Goal: Check status: Check status

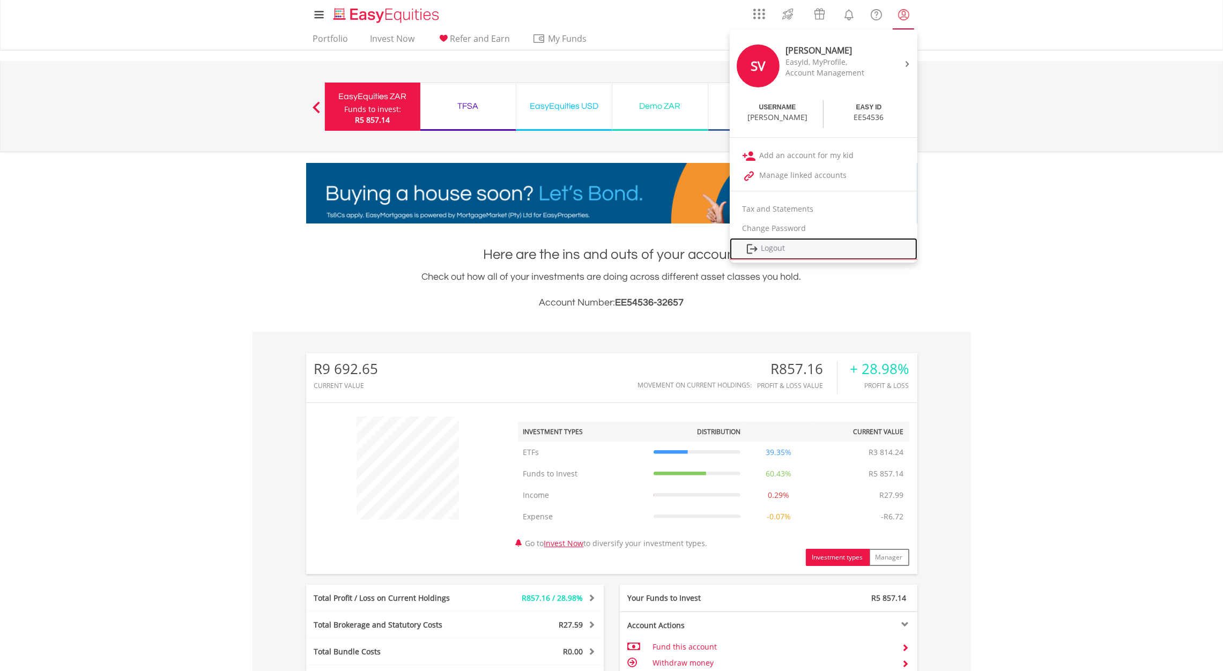
click at [772, 249] on link "Logout" at bounding box center [824, 249] width 188 height 22
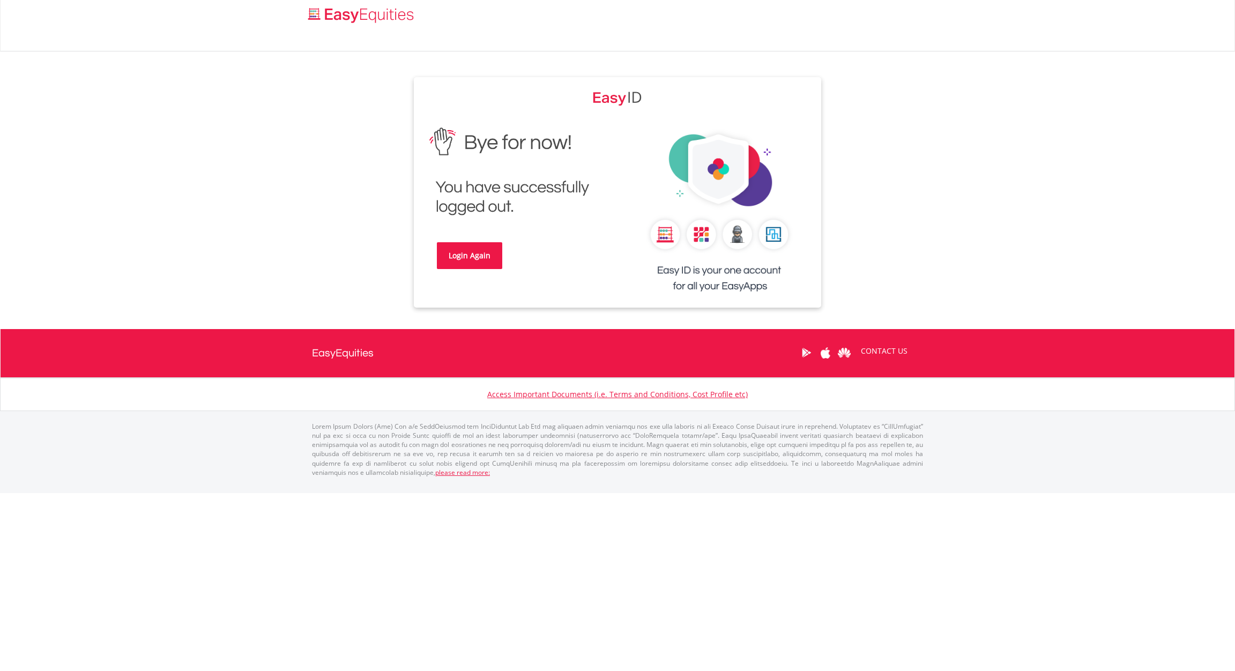
drag, startPoint x: 474, startPoint y: 230, endPoint x: 472, endPoint y: 240, distance: 9.9
click at [474, 231] on div "Login Again" at bounding box center [516, 202] width 204 height 164
click at [468, 260] on link "Login Again" at bounding box center [469, 255] width 65 height 27
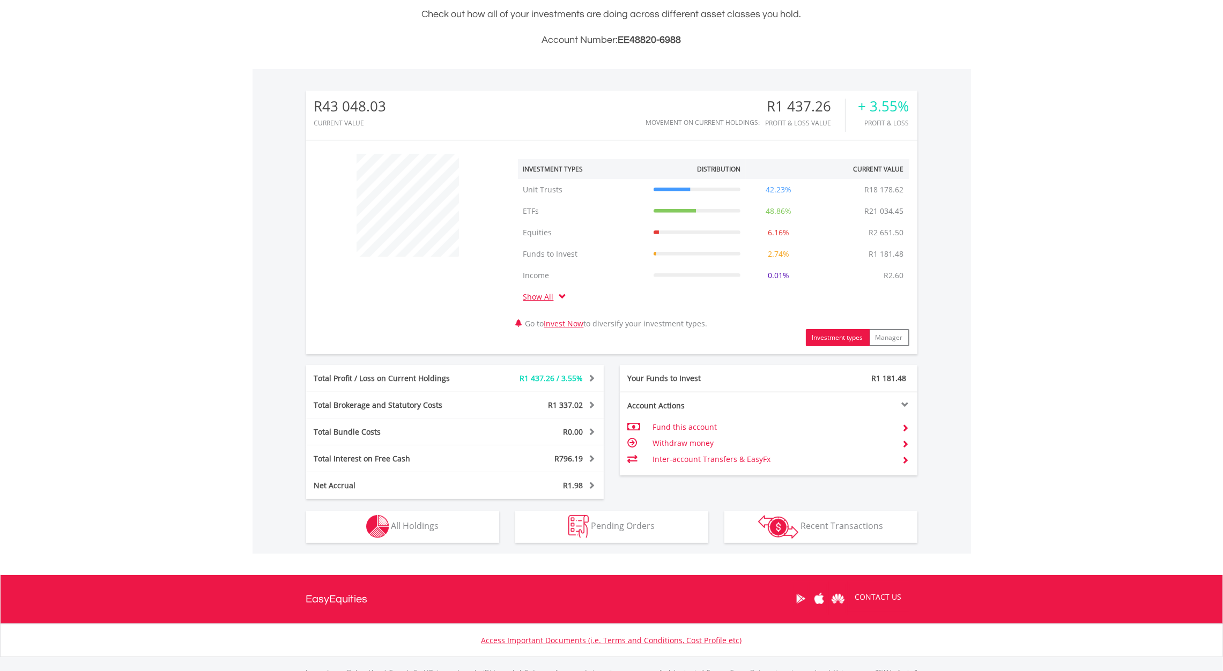
scroll to position [321, 0]
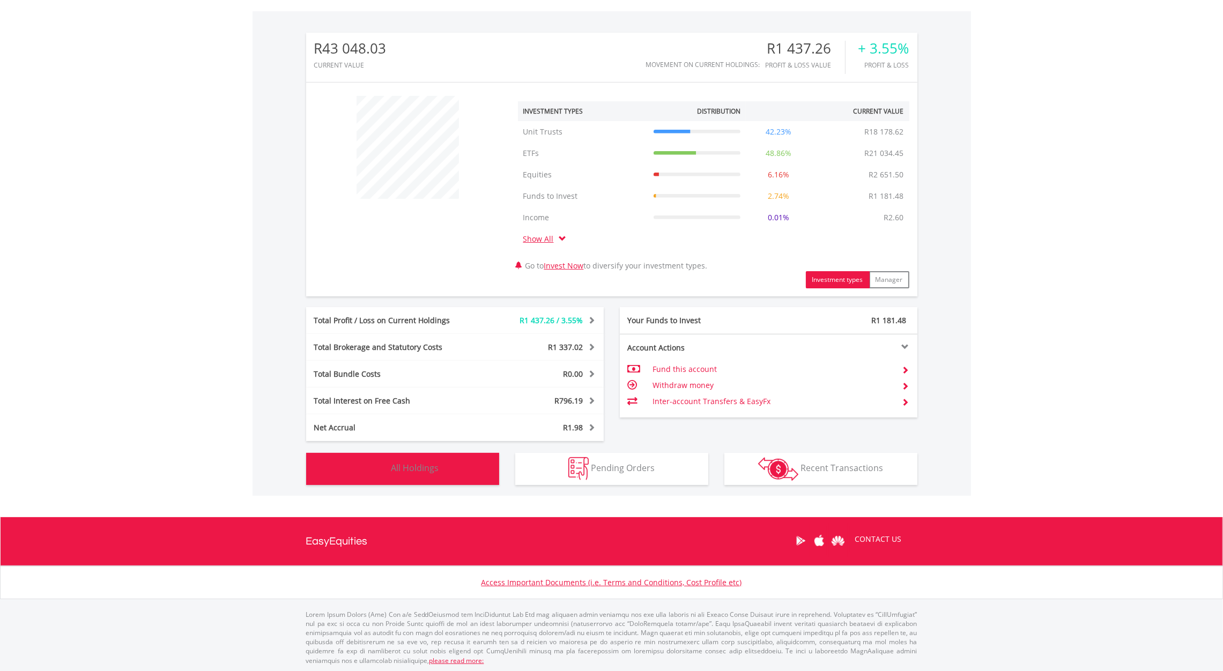
click at [455, 469] on button "Holdings All Holdings" at bounding box center [402, 469] width 193 height 32
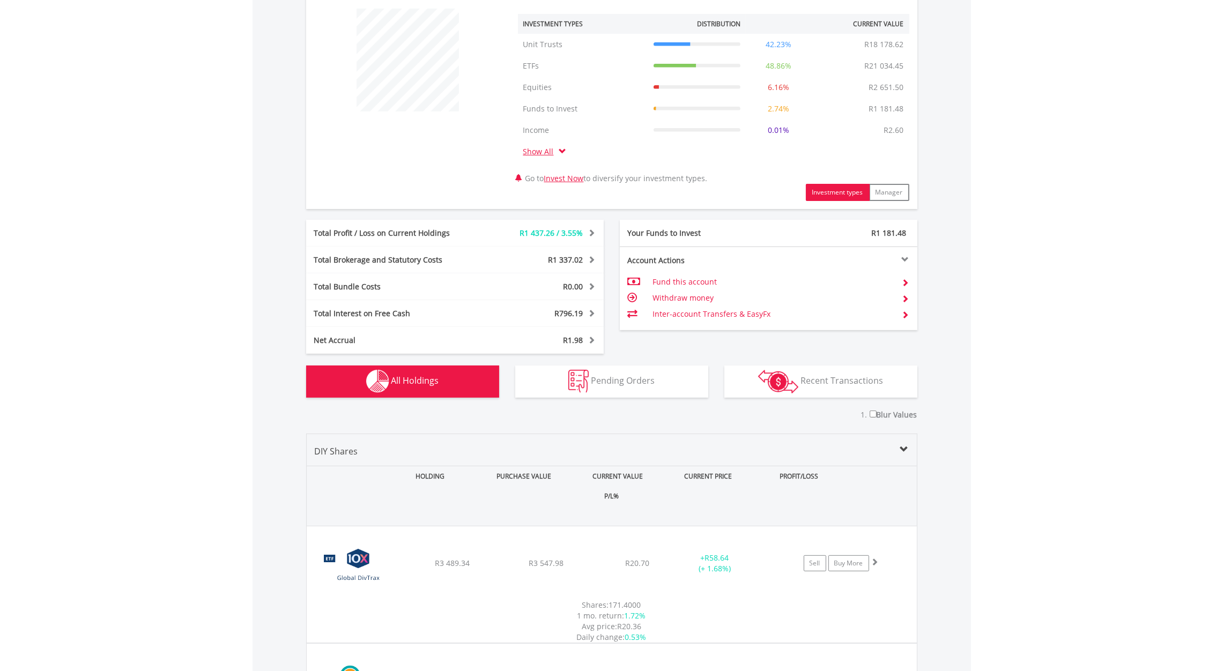
scroll to position [407, 0]
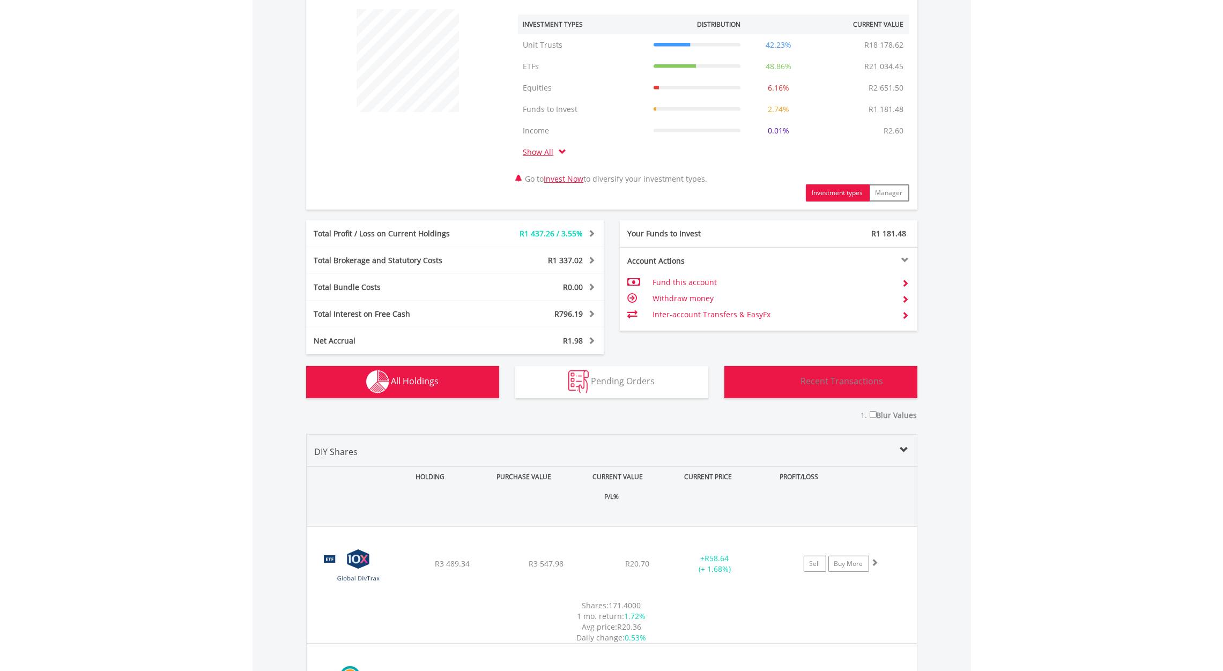
click at [805, 383] on span "Recent Transactions" at bounding box center [841, 381] width 83 height 12
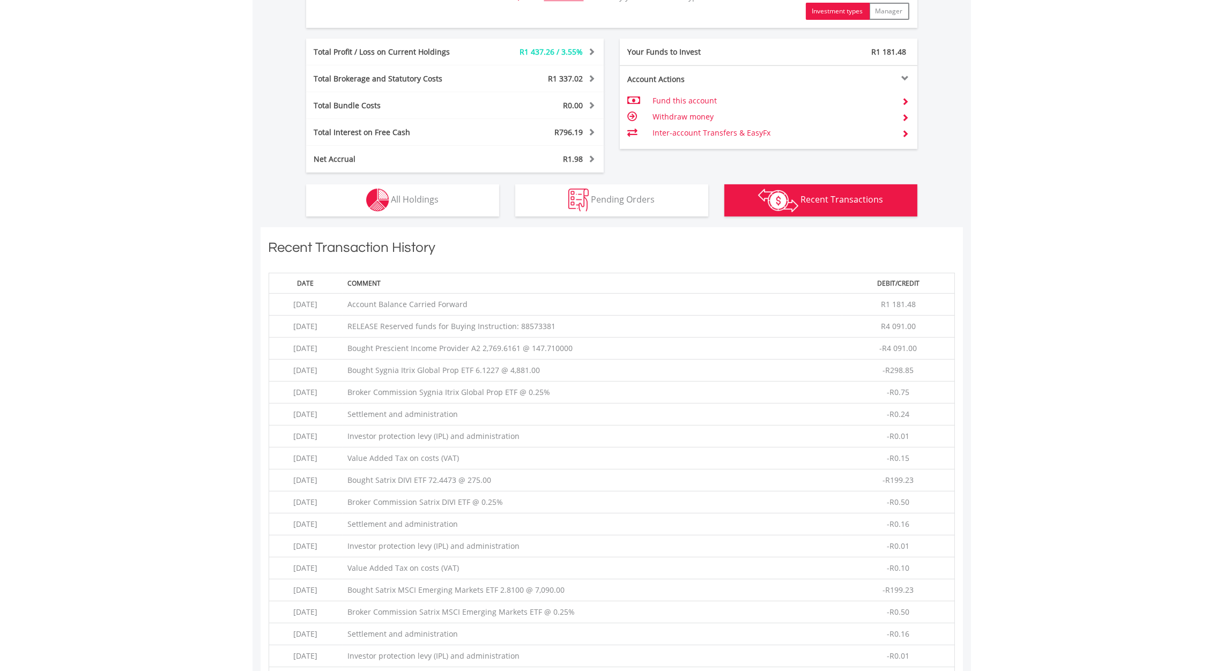
scroll to position [815, 0]
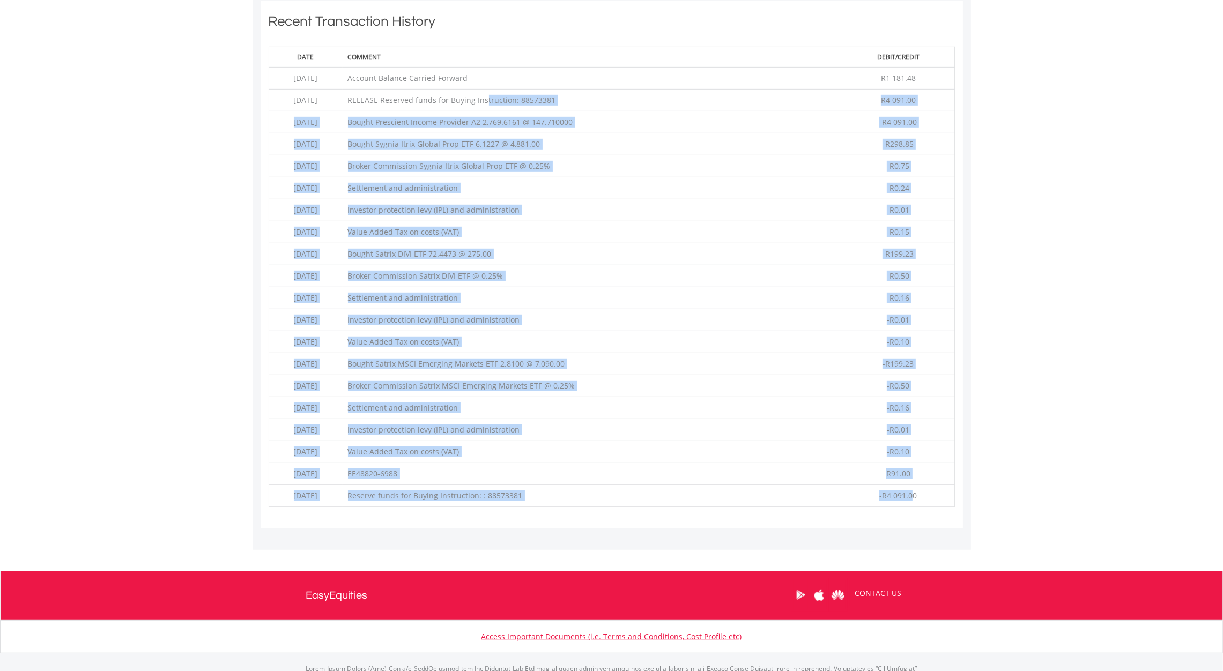
drag, startPoint x: 394, startPoint y: 97, endPoint x: 916, endPoint y: 493, distance: 654.6
click at [914, 493] on tbody "[DATE] Account Balance Carried Forward R1 181.48 [DATE] RELEASE Reserved funds …" at bounding box center [612, 288] width 686 height 440
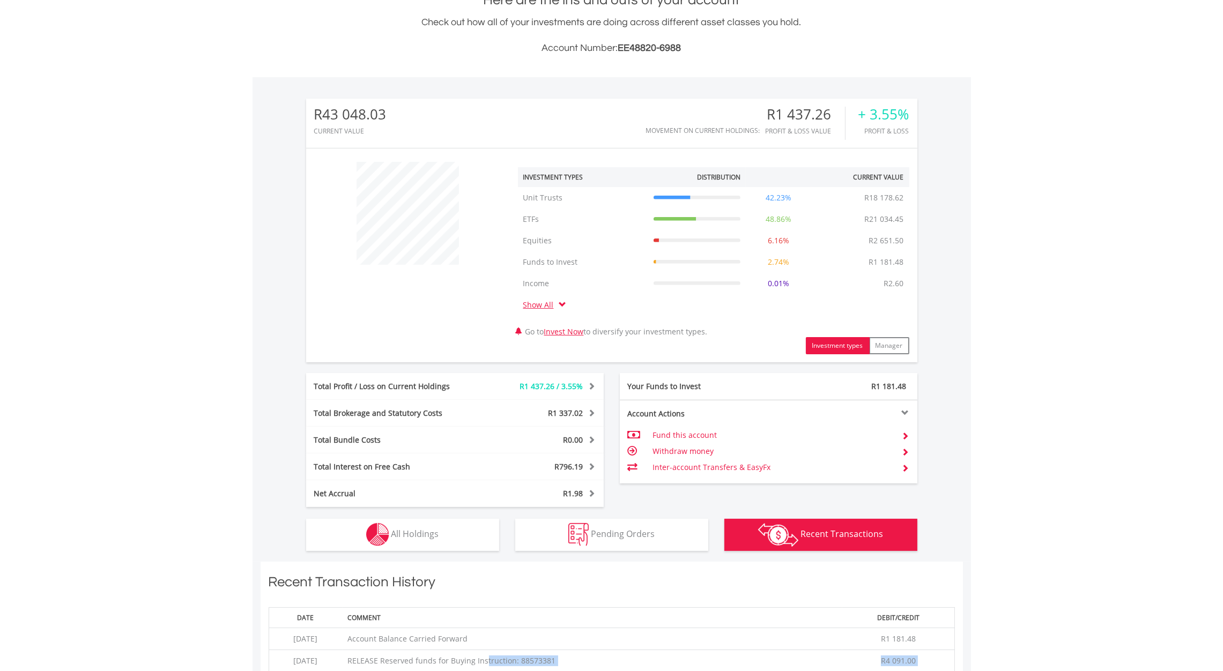
scroll to position [413, 0]
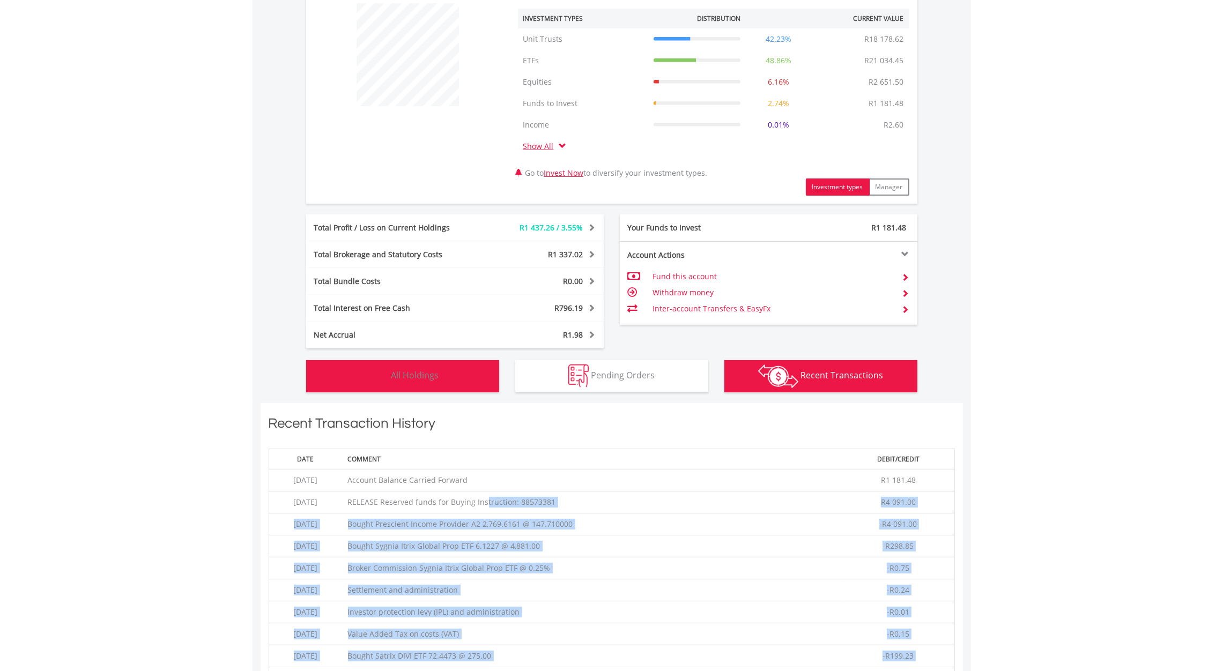
click at [418, 373] on span "All Holdings" at bounding box center [415, 375] width 48 height 12
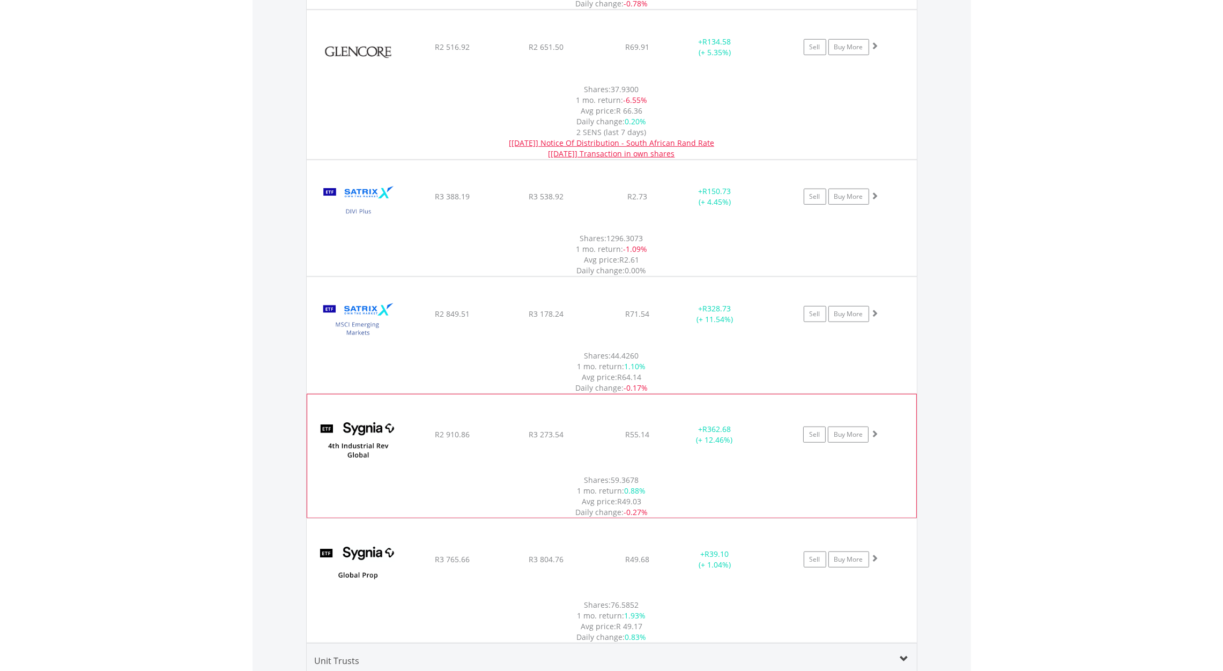
scroll to position [1239, 0]
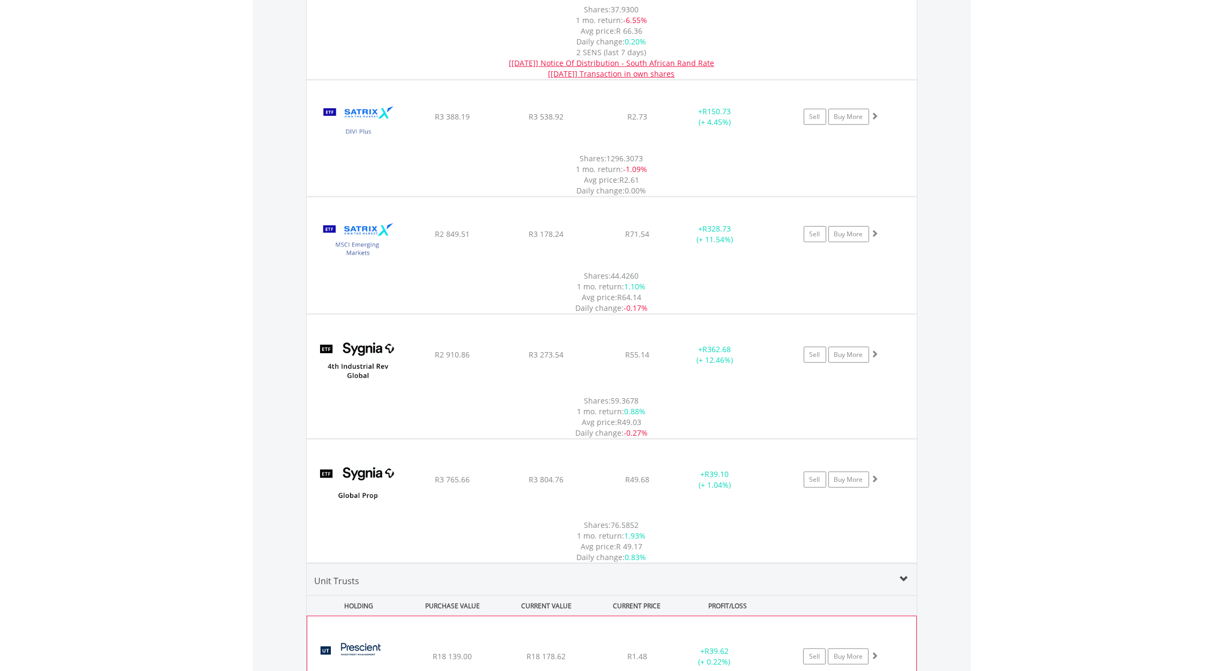
click at [874, 652] on span at bounding box center [875, 656] width 8 height 8
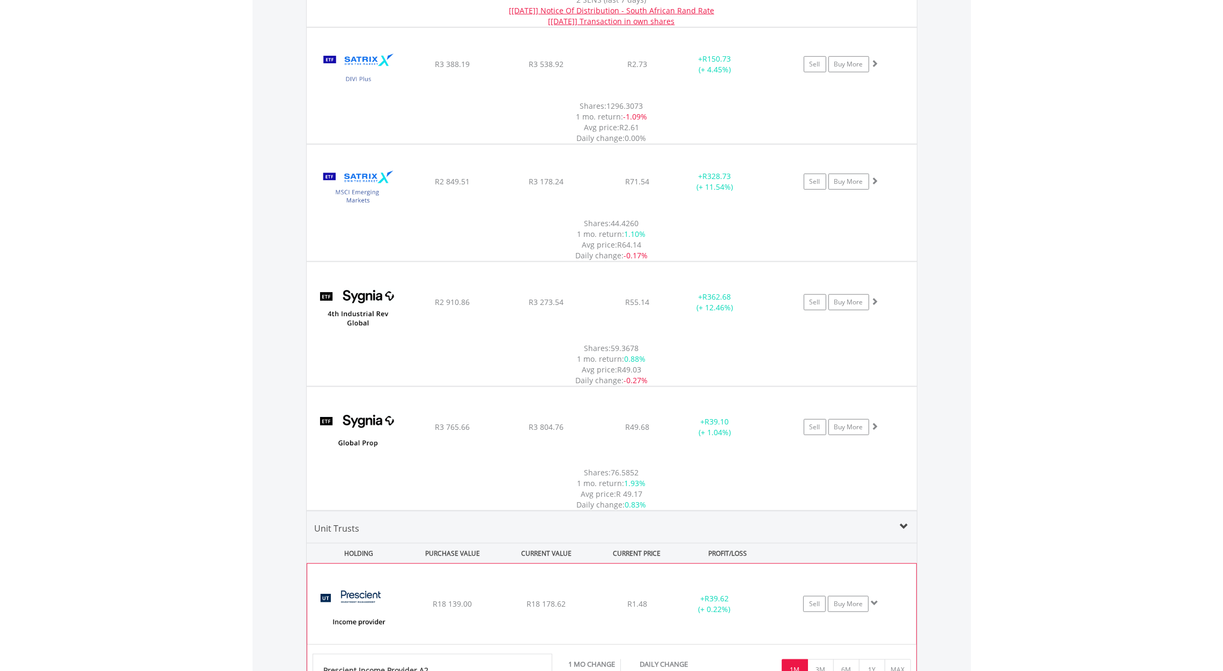
scroll to position [1319, 0]
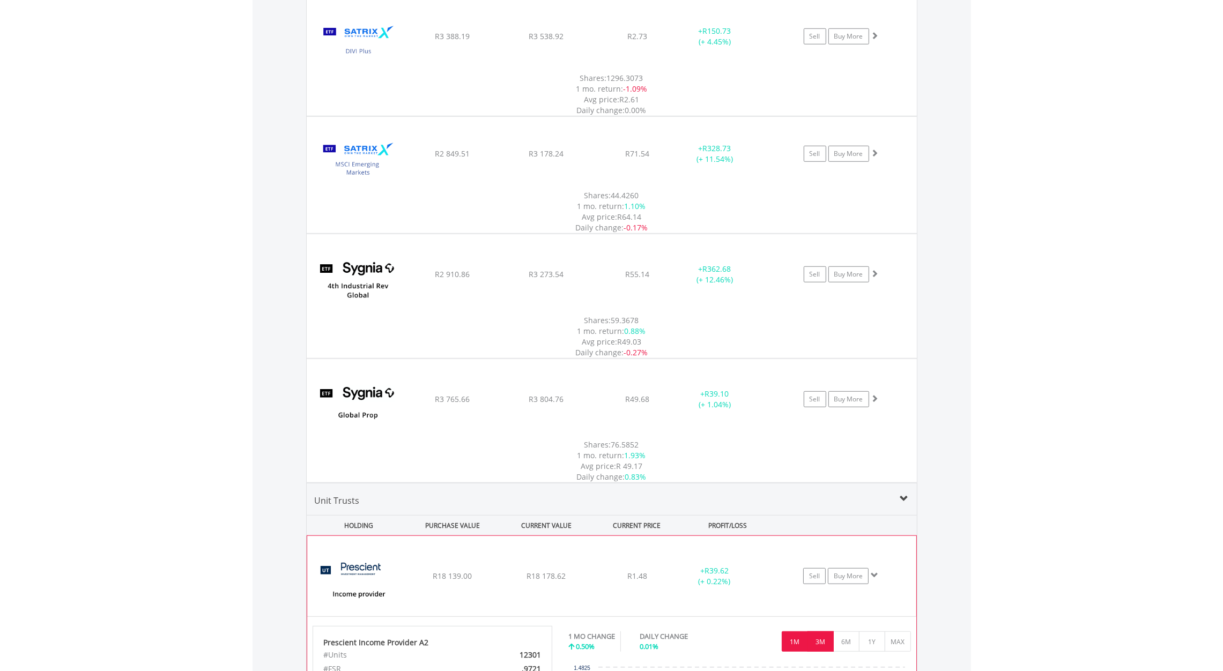
click at [825, 631] on button "3M" at bounding box center [820, 641] width 26 height 20
click at [854, 631] on button "6M" at bounding box center [846, 641] width 26 height 20
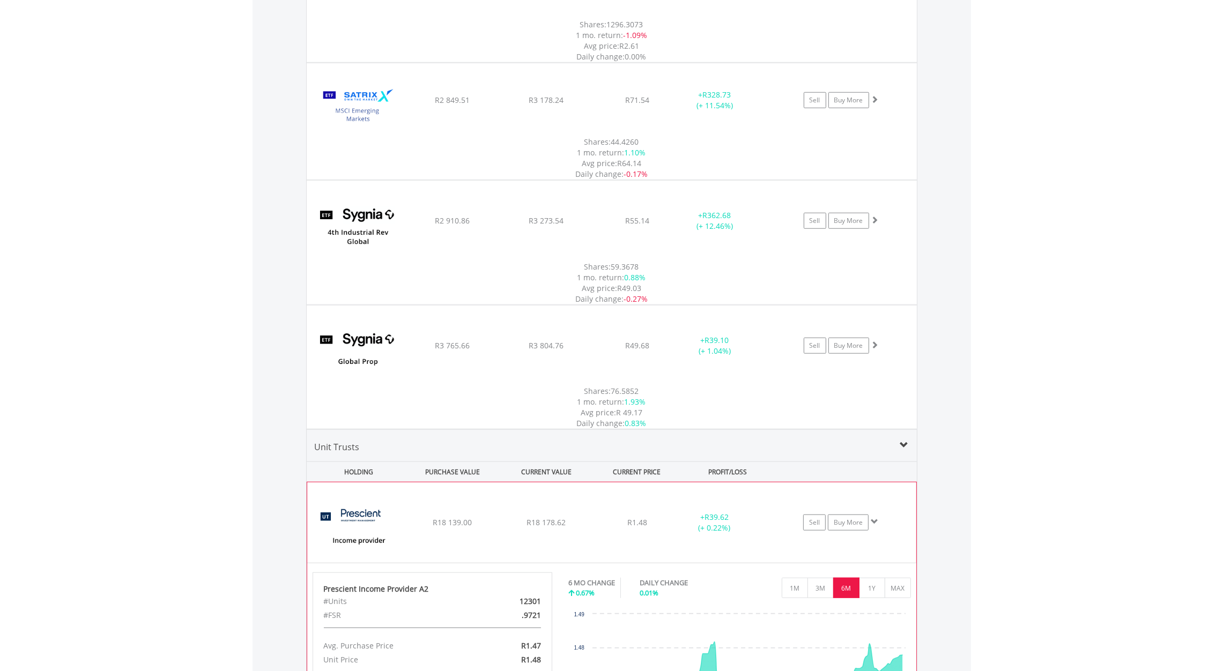
scroll to position [1454, 0]
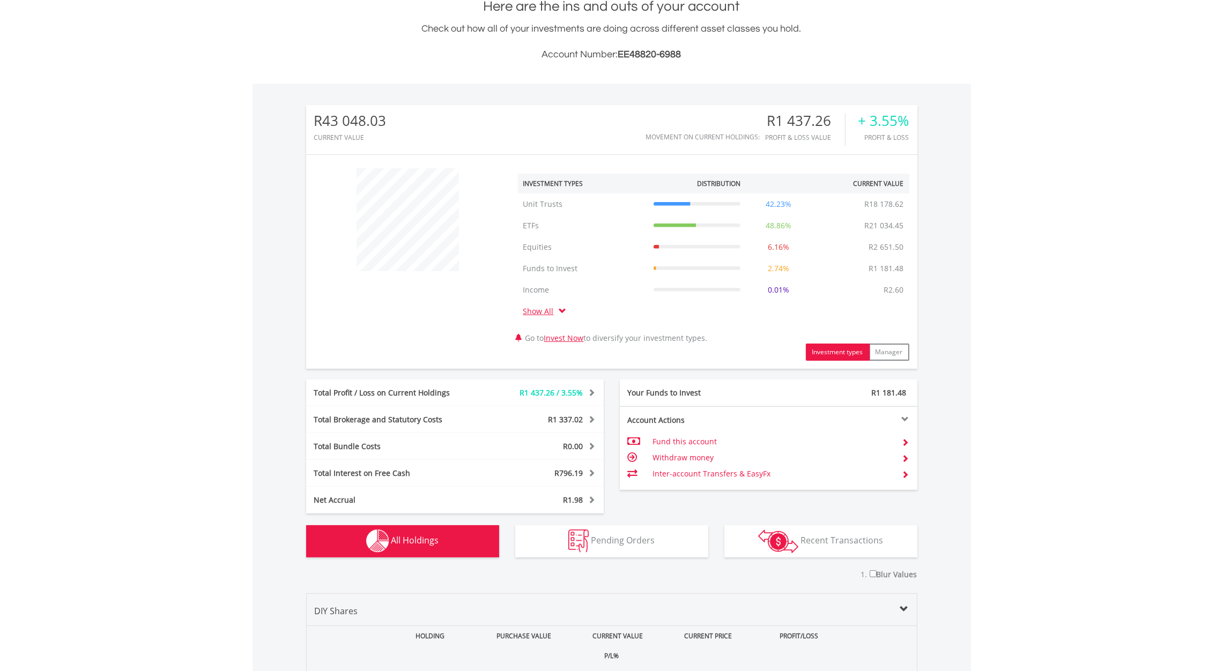
scroll to position [0, 0]
